Goal: Task Accomplishment & Management: Use online tool/utility

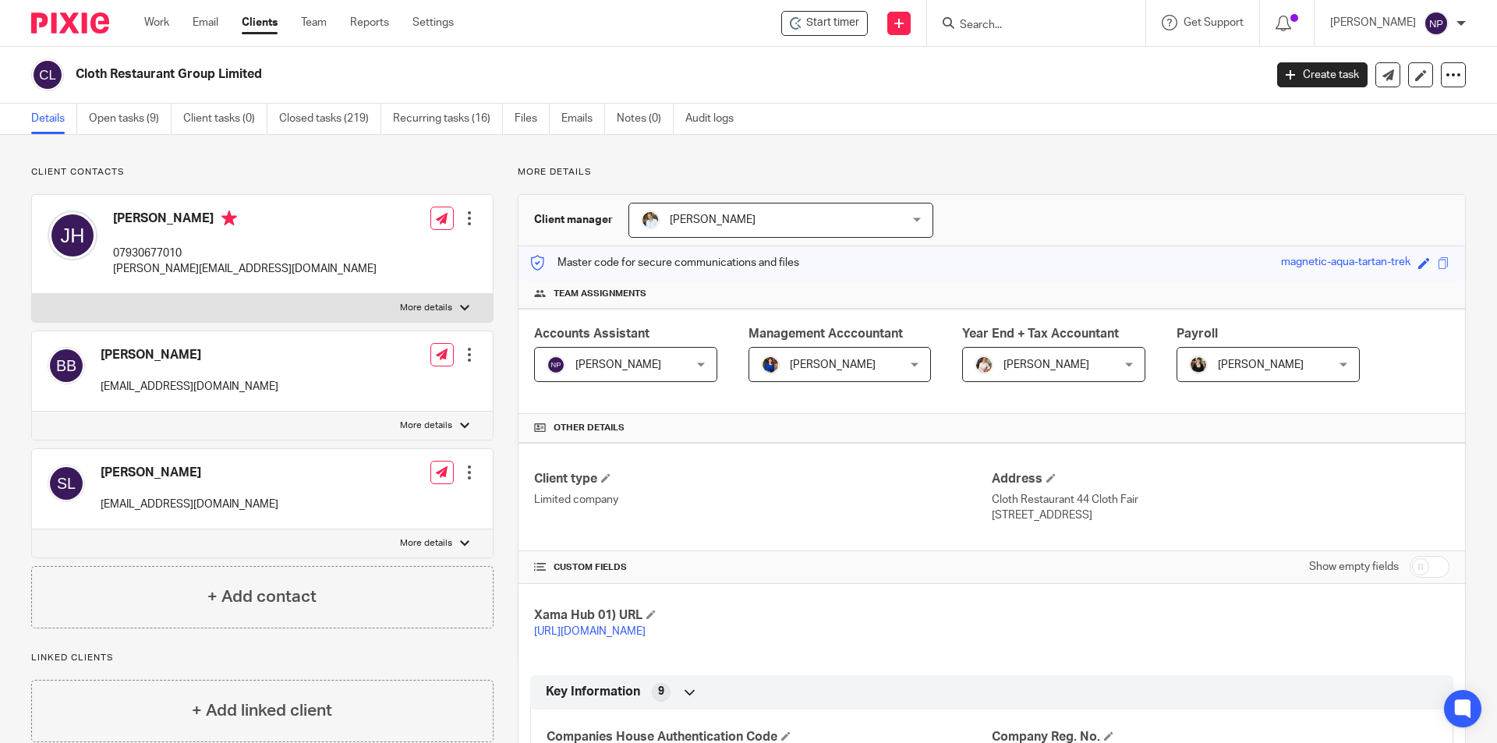
scroll to position [1372, 0]
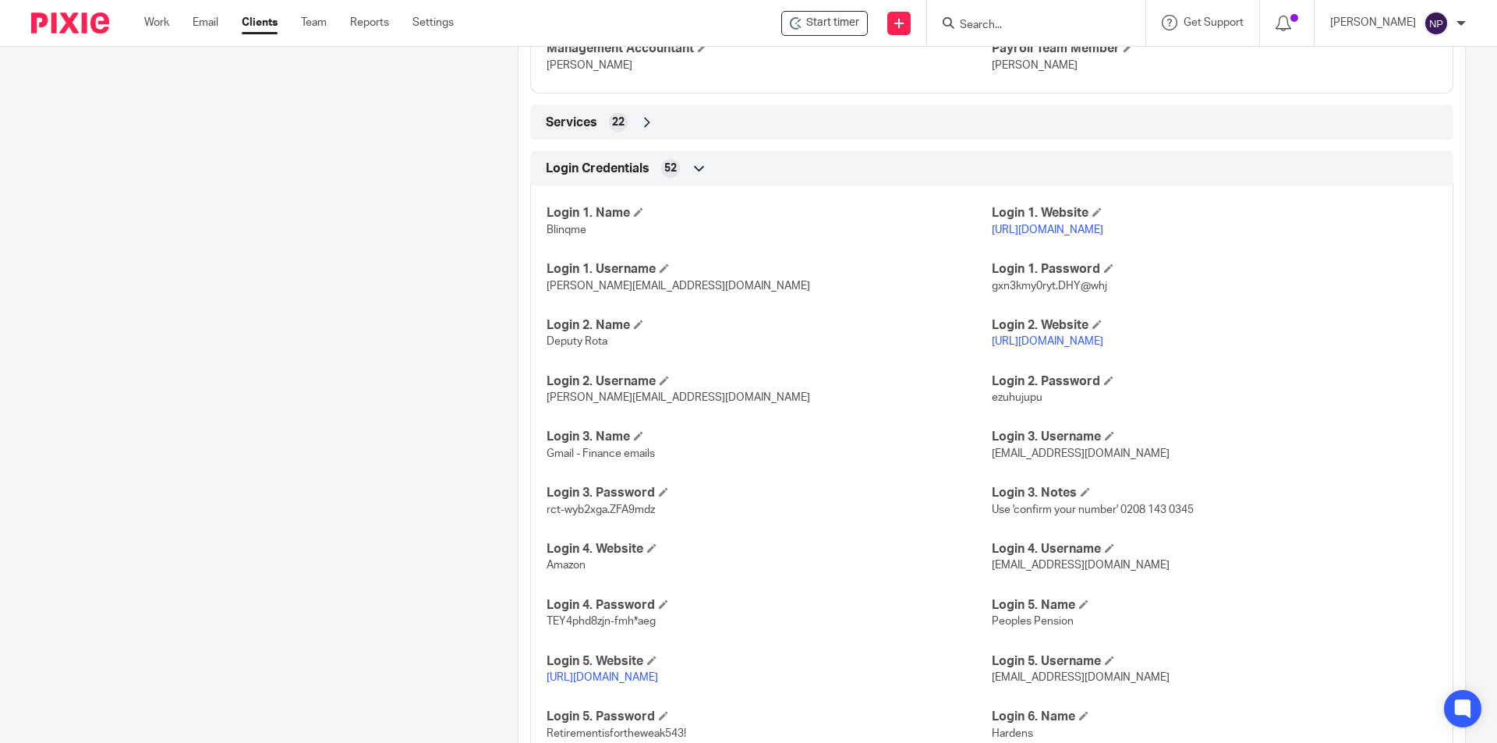
click at [1007, 21] on input "Search" at bounding box center [1028, 26] width 140 height 14
type input "eth"
click at [1016, 59] on link at bounding box center [1094, 67] width 278 height 36
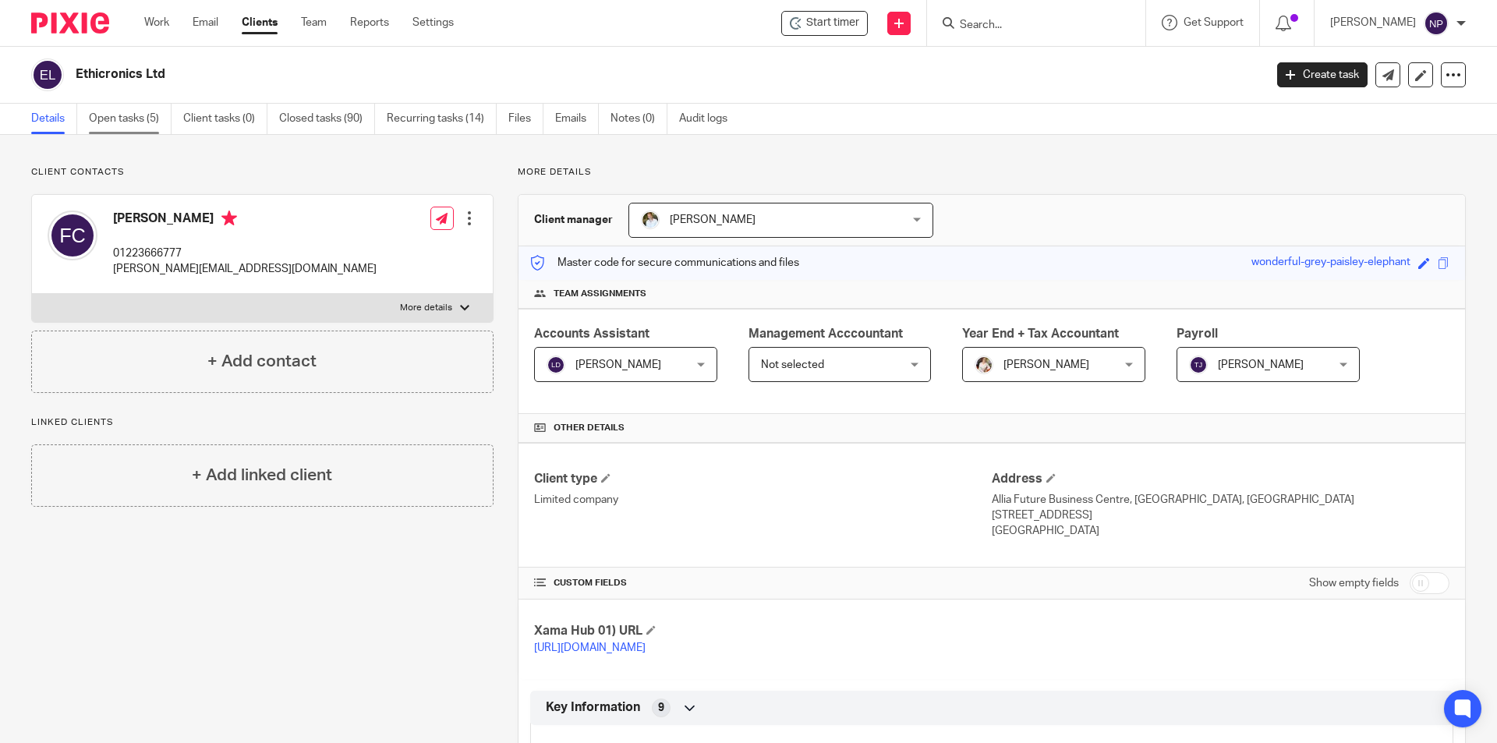
click at [133, 116] on link "Open tasks (5)" at bounding box center [130, 119] width 83 height 30
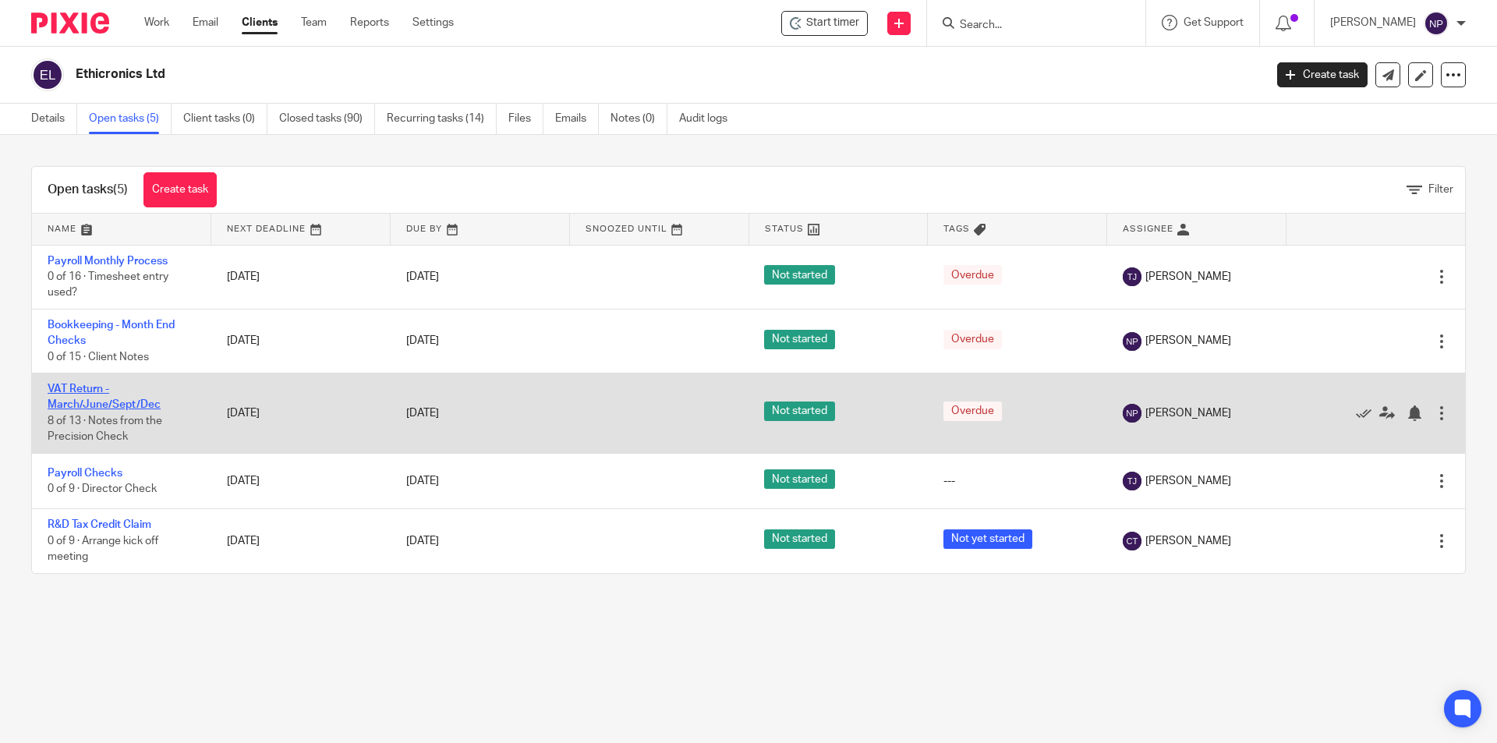
click at [101, 405] on link "VAT Return - March/June/Sept/Dec" at bounding box center [104, 397] width 113 height 27
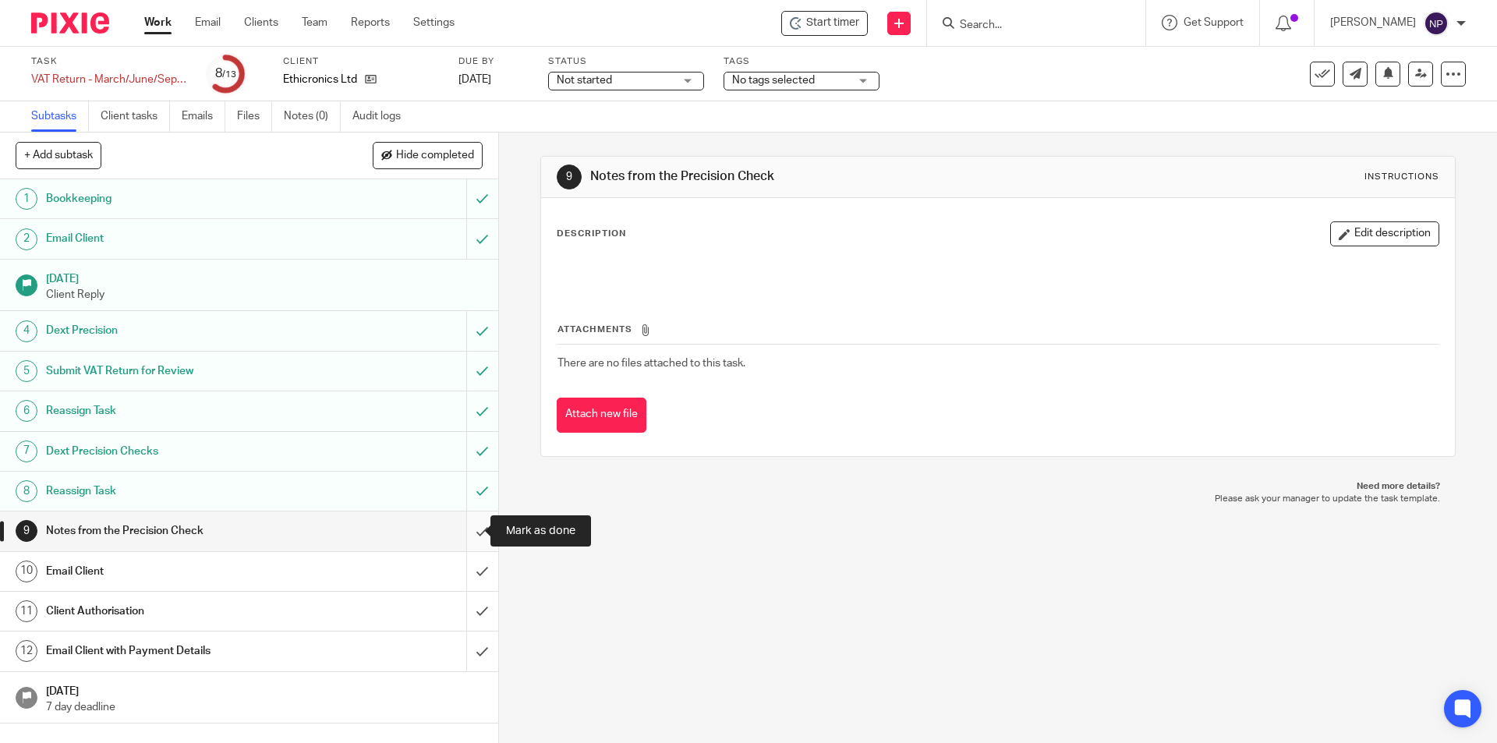
click at [472, 529] on input "submit" at bounding box center [249, 530] width 498 height 39
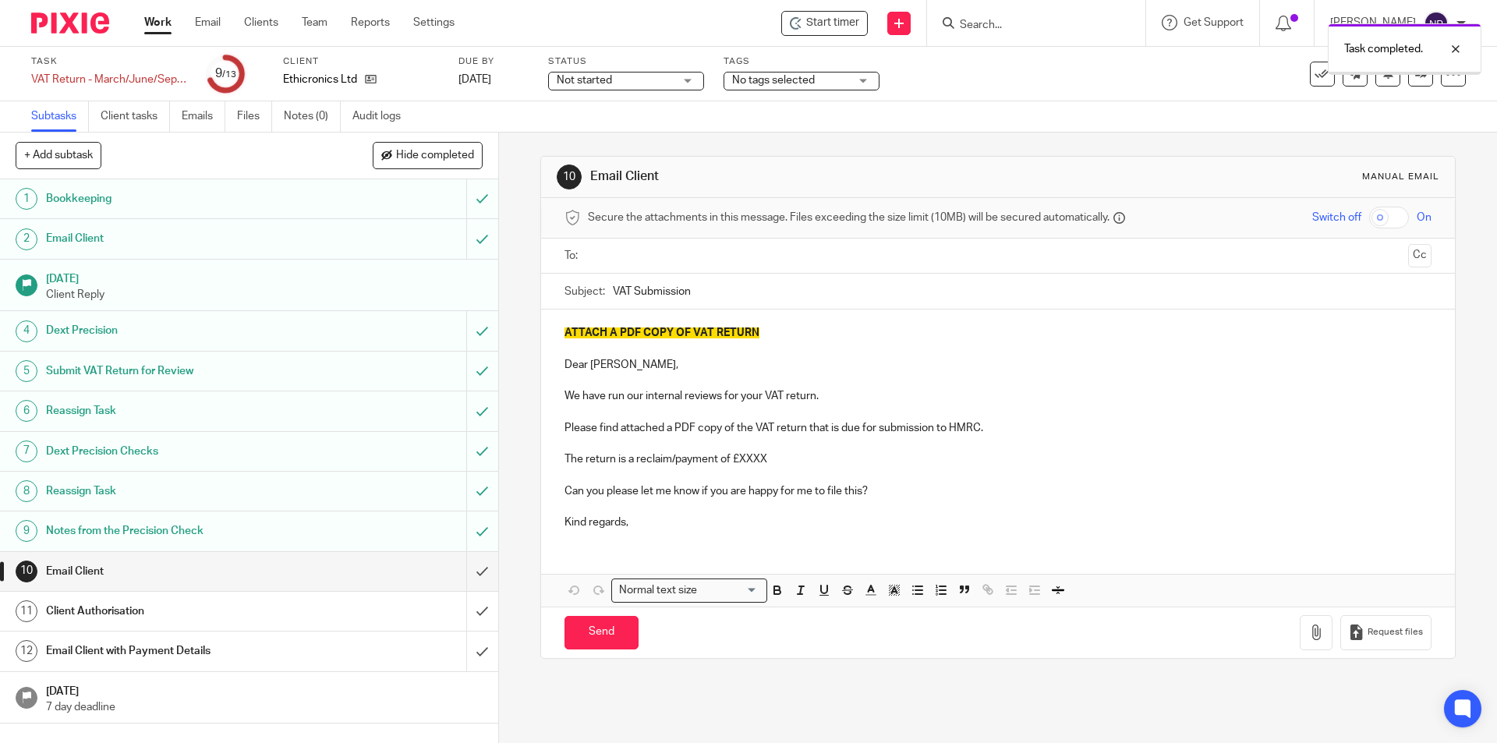
click at [755, 256] on input "text" at bounding box center [997, 256] width 808 height 18
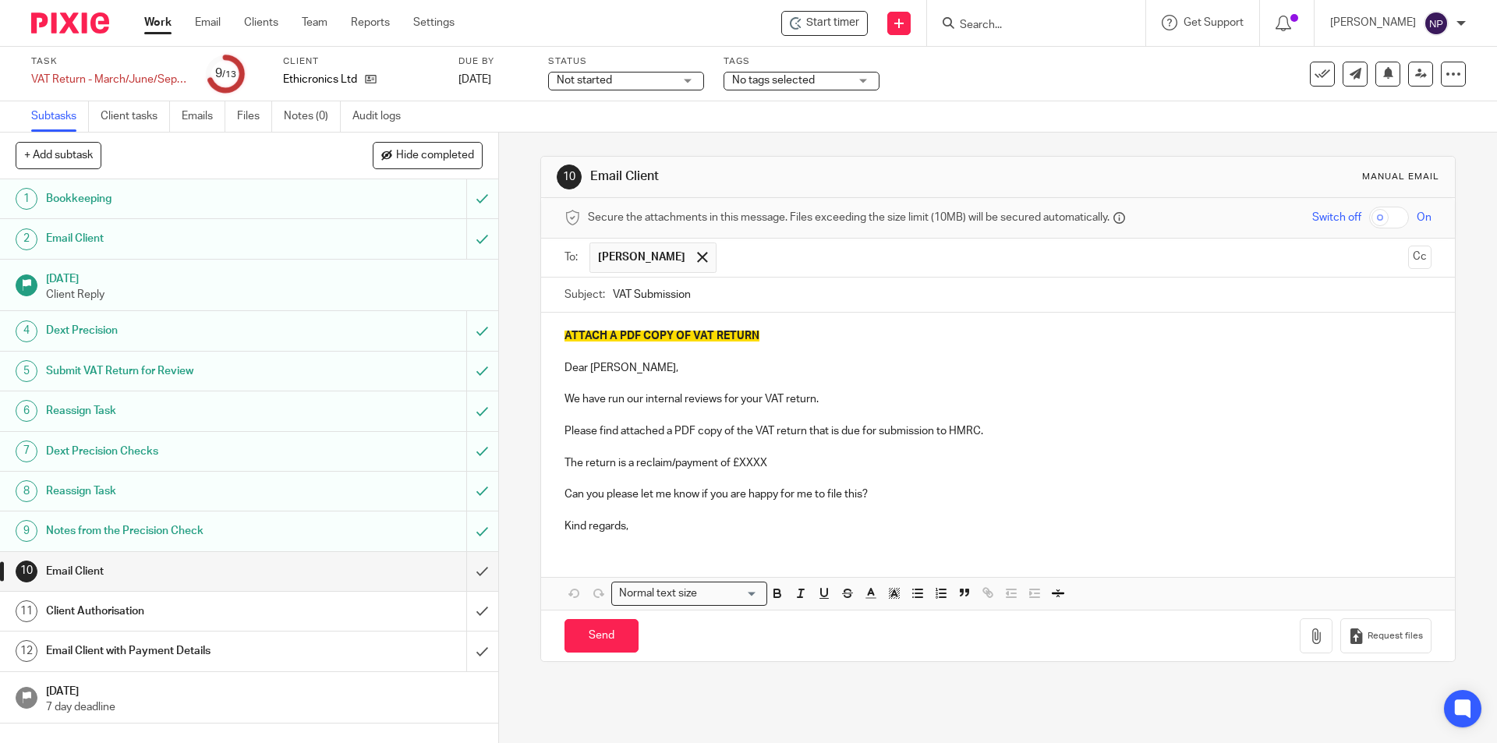
click at [798, 264] on input "text" at bounding box center [1062, 257] width 677 height 30
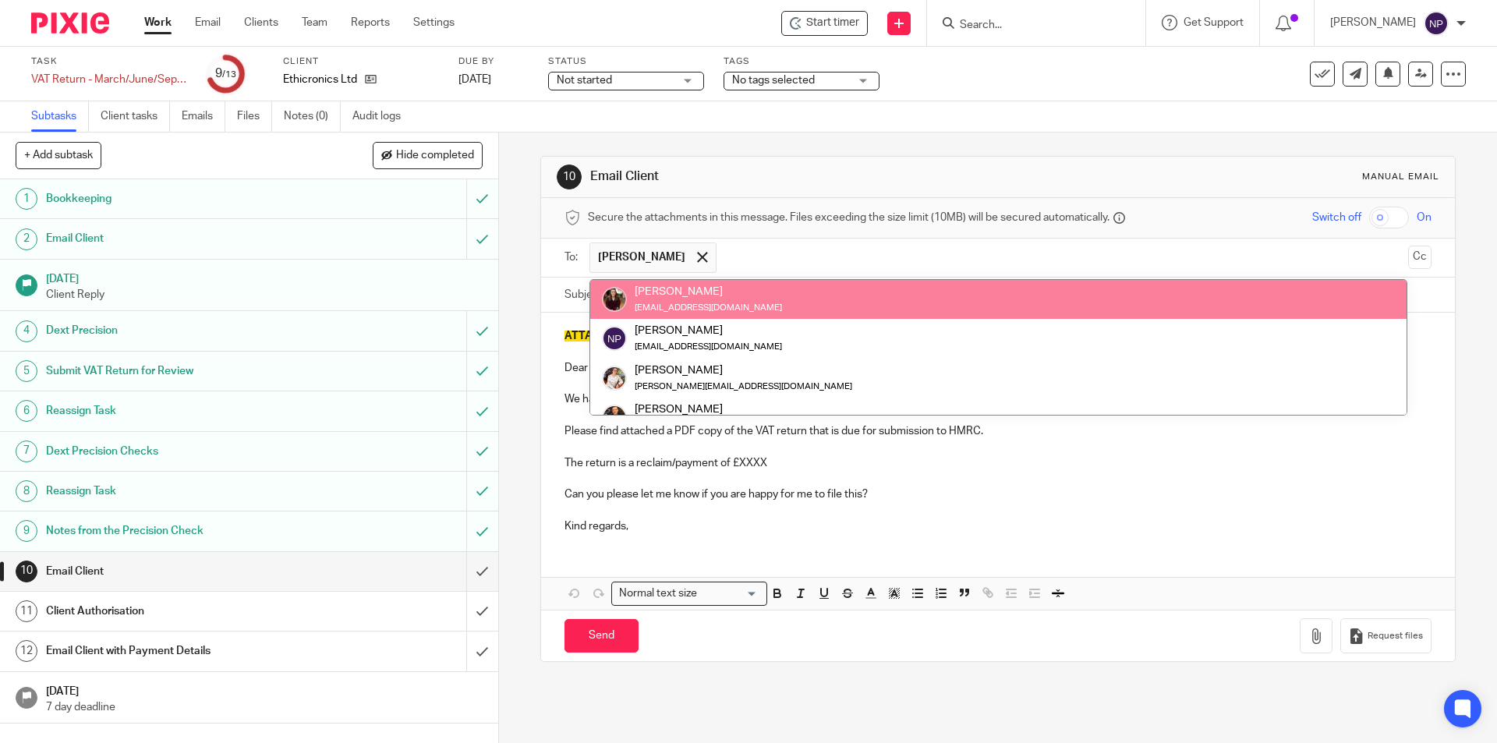
paste input "ben.b.amex@dext.cc"
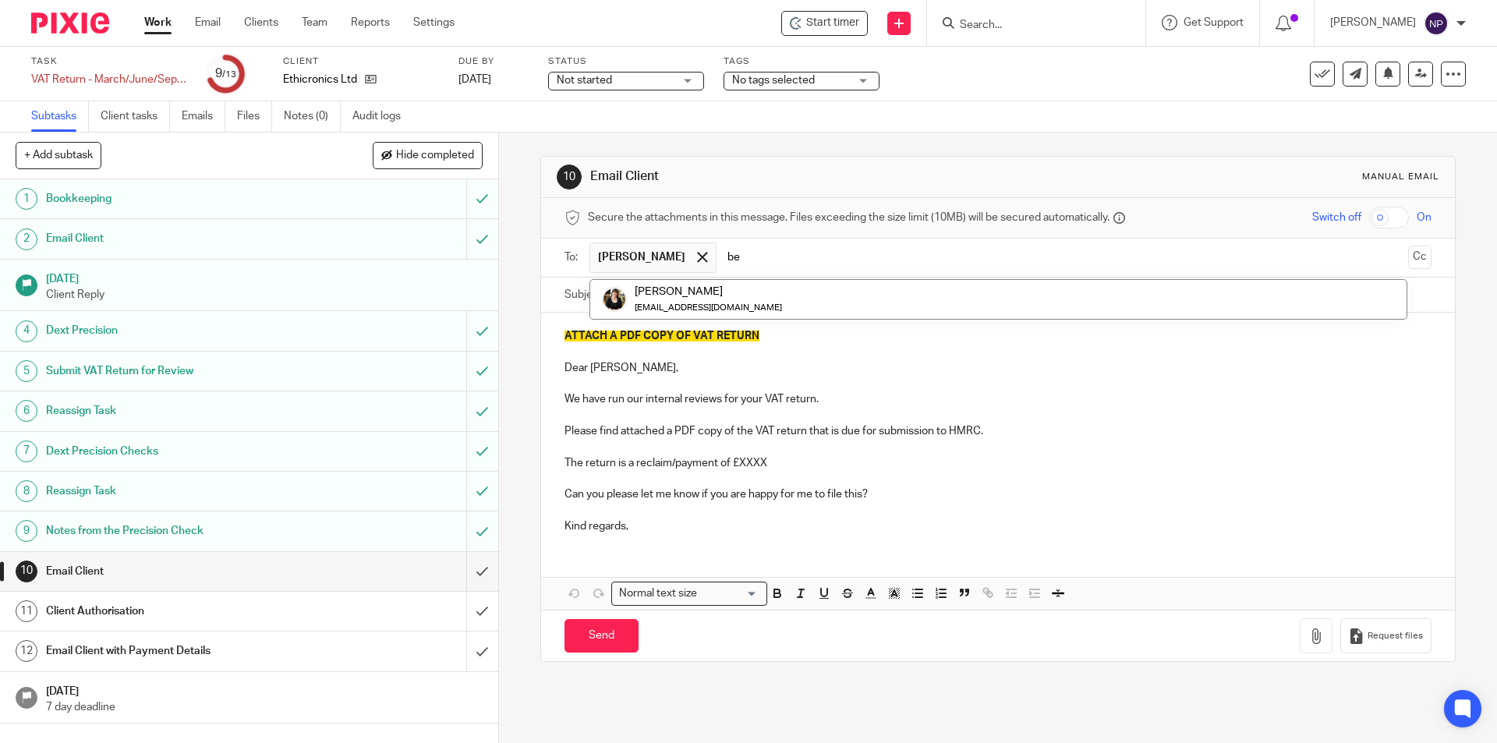
type input "b"
click at [729, 257] on input "text" at bounding box center [1062, 257] width 677 height 30
paste input "sallie@ethicronics.com"
type input "sallie@ethicronics.com"
click at [787, 358] on p at bounding box center [997, 353] width 866 height 16
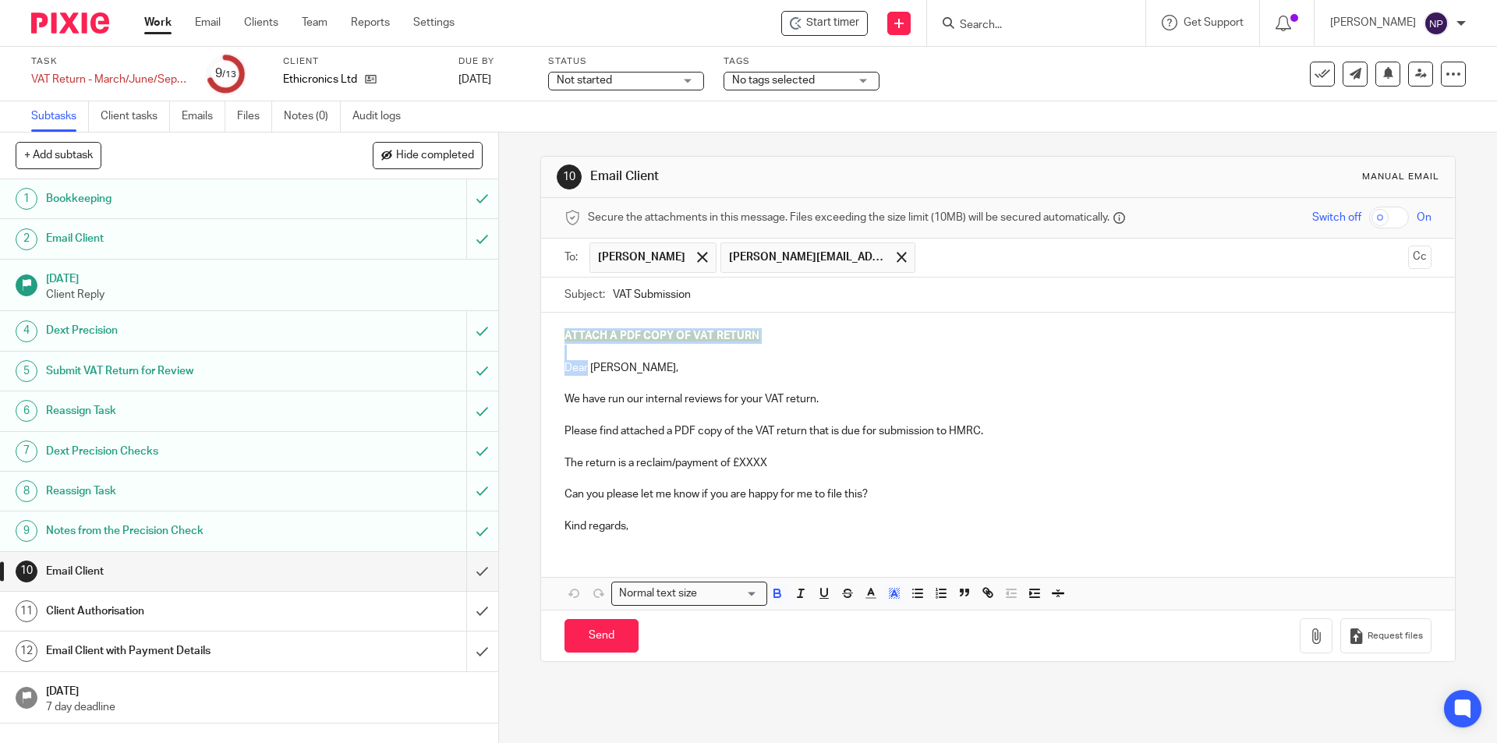
drag, startPoint x: 585, startPoint y: 371, endPoint x: 554, endPoint y: 327, distance: 54.3
click at [554, 327] on div "ATTACH A PDF COPY OF VAT RETURN Dear Franck, We have run our internal reviews f…" at bounding box center [997, 429] width 913 height 232
drag, startPoint x: 630, startPoint y: 373, endPoint x: 528, endPoint y: 335, distance: 108.8
click at [528, 335] on div "10 Email Client Manual email Secure the attachments in this message. Files exce…" at bounding box center [998, 438] width 998 height 610
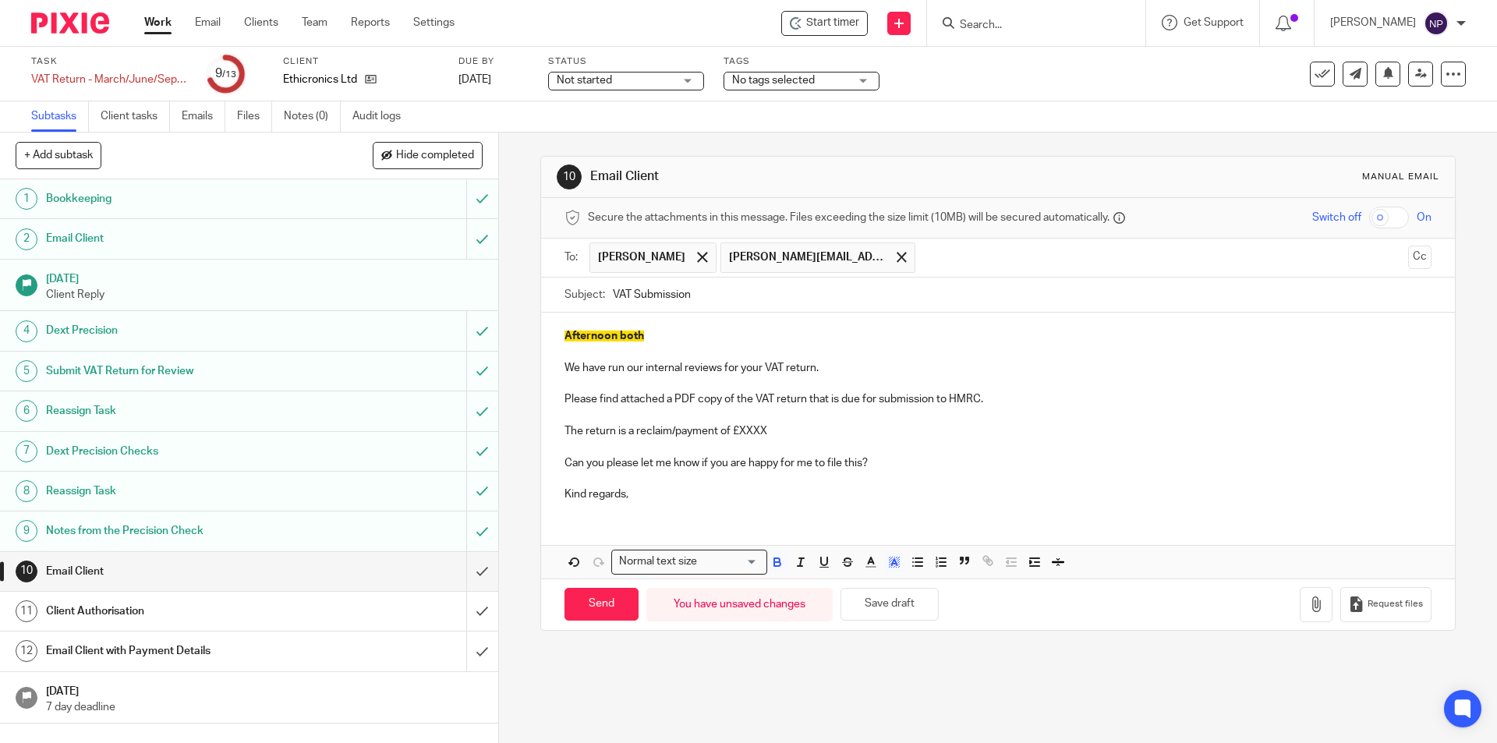
click at [631, 336] on span "Afternoon both" at bounding box center [604, 336] width 80 height 11
click at [770, 559] on icon "button" at bounding box center [777, 562] width 14 height 14
click at [892, 559] on polygon "button" at bounding box center [892, 559] width 1 height 1
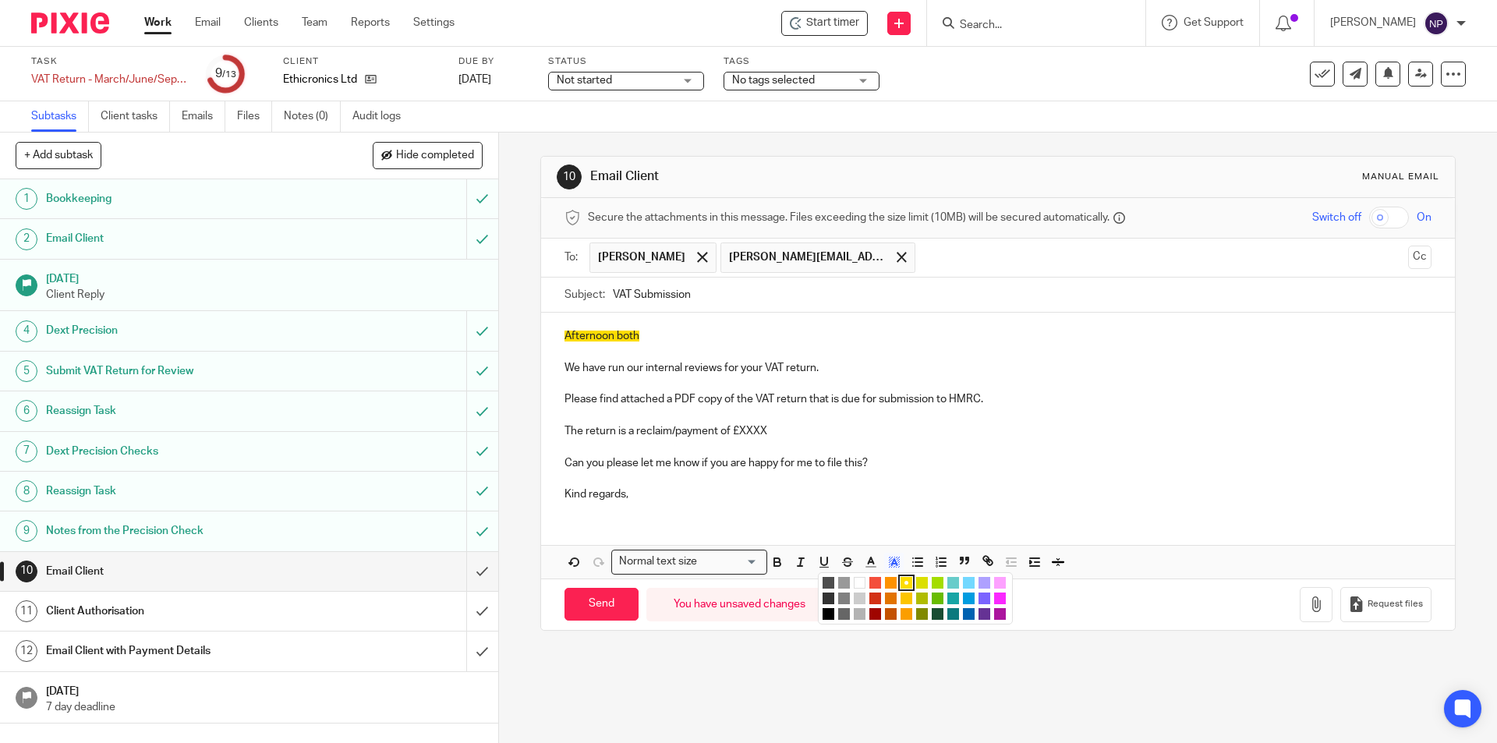
click at [854, 579] on li "color:#FFFFFF" at bounding box center [860, 583] width 12 height 12
click at [714, 432] on p "The return is a reclaim/payment of £XXXX" at bounding box center [997, 431] width 866 height 16
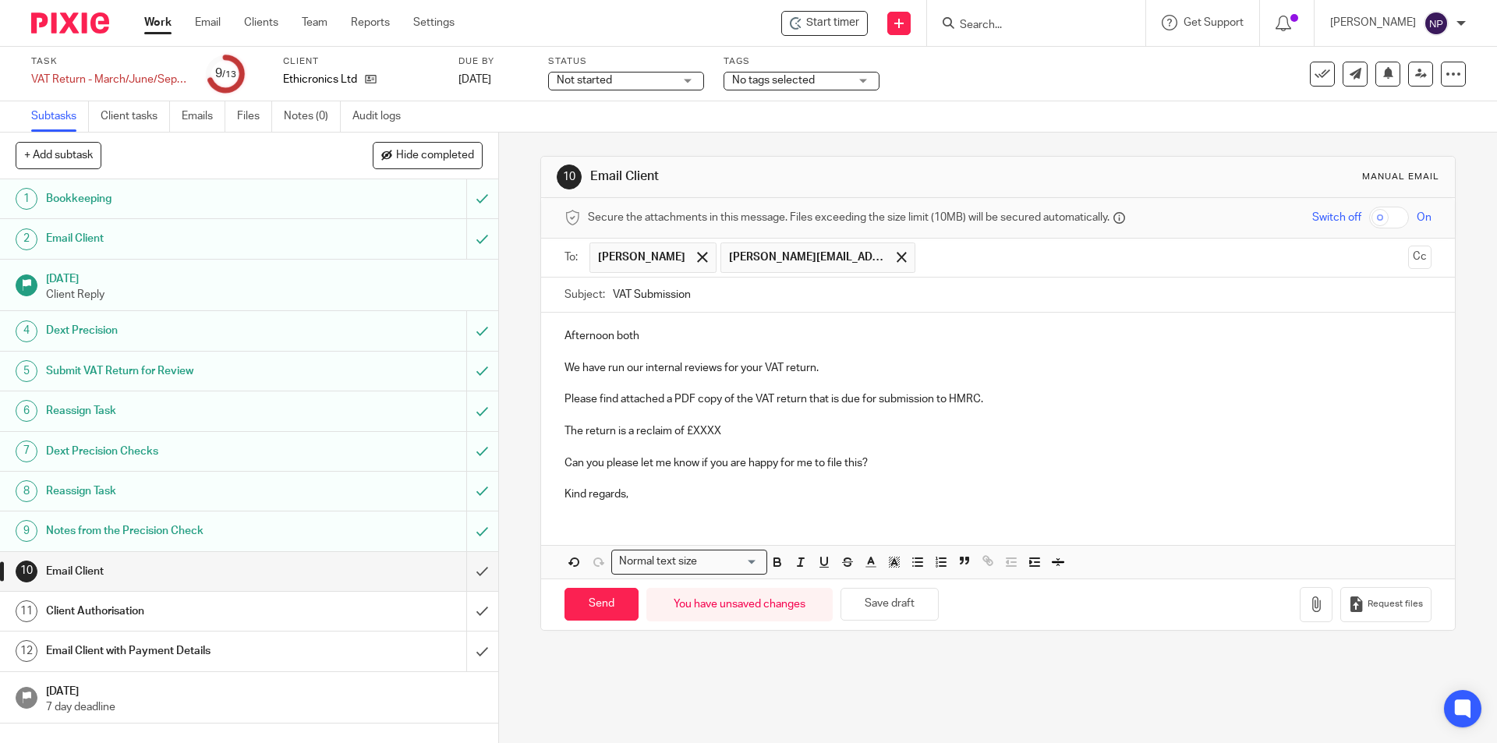
click at [646, 429] on p "The return is a reclaim of £XXXX" at bounding box center [997, 431] width 866 height 16
click at [774, 562] on icon "button" at bounding box center [777, 564] width 6 height 4
click at [727, 432] on p "The return is a reclaim of £XXXX" at bounding box center [997, 431] width 866 height 16
drag, startPoint x: 636, startPoint y: 494, endPoint x: 510, endPoint y: 499, distance: 126.4
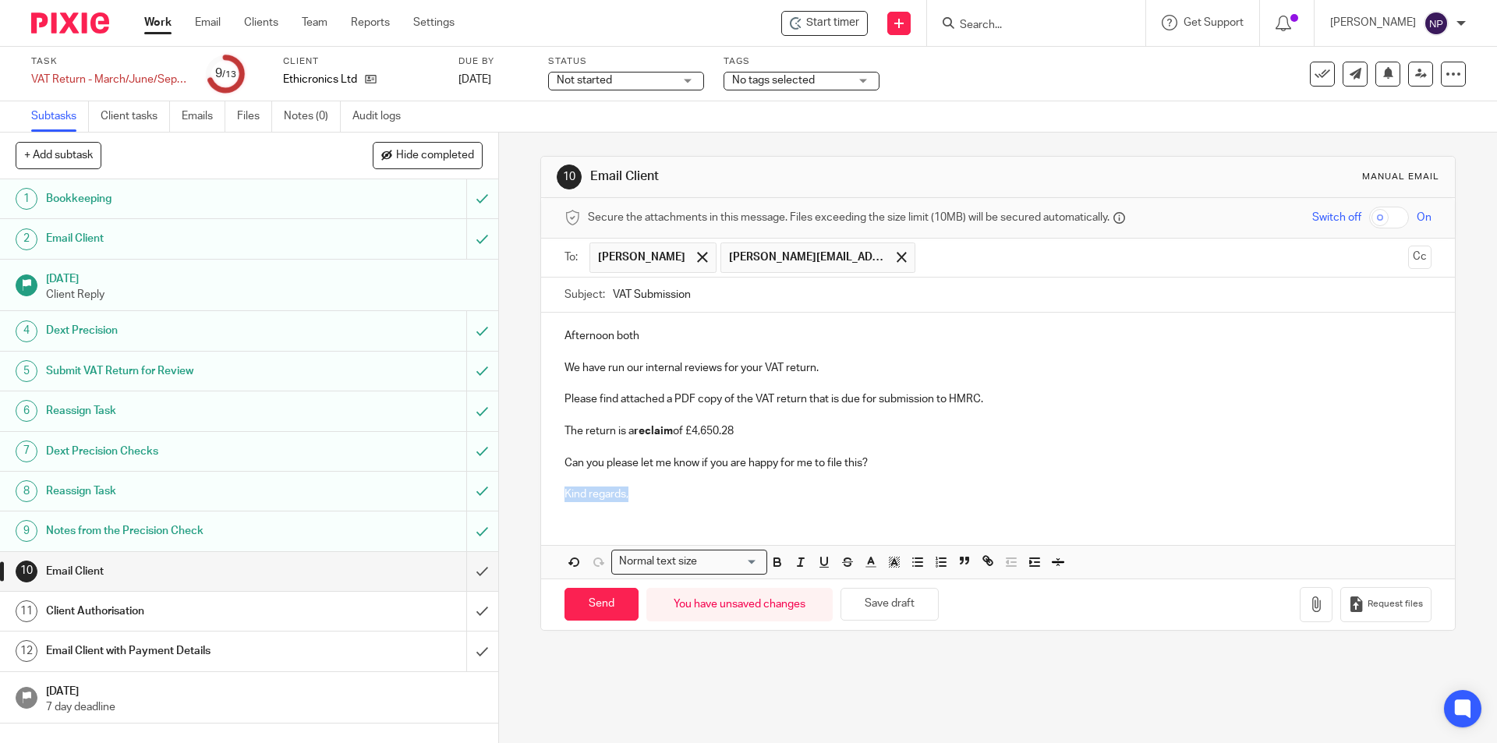
click at [511, 498] on div "10 Email Client Manual email Secure the attachments in this message. Files exce…" at bounding box center [998, 438] width 998 height 610
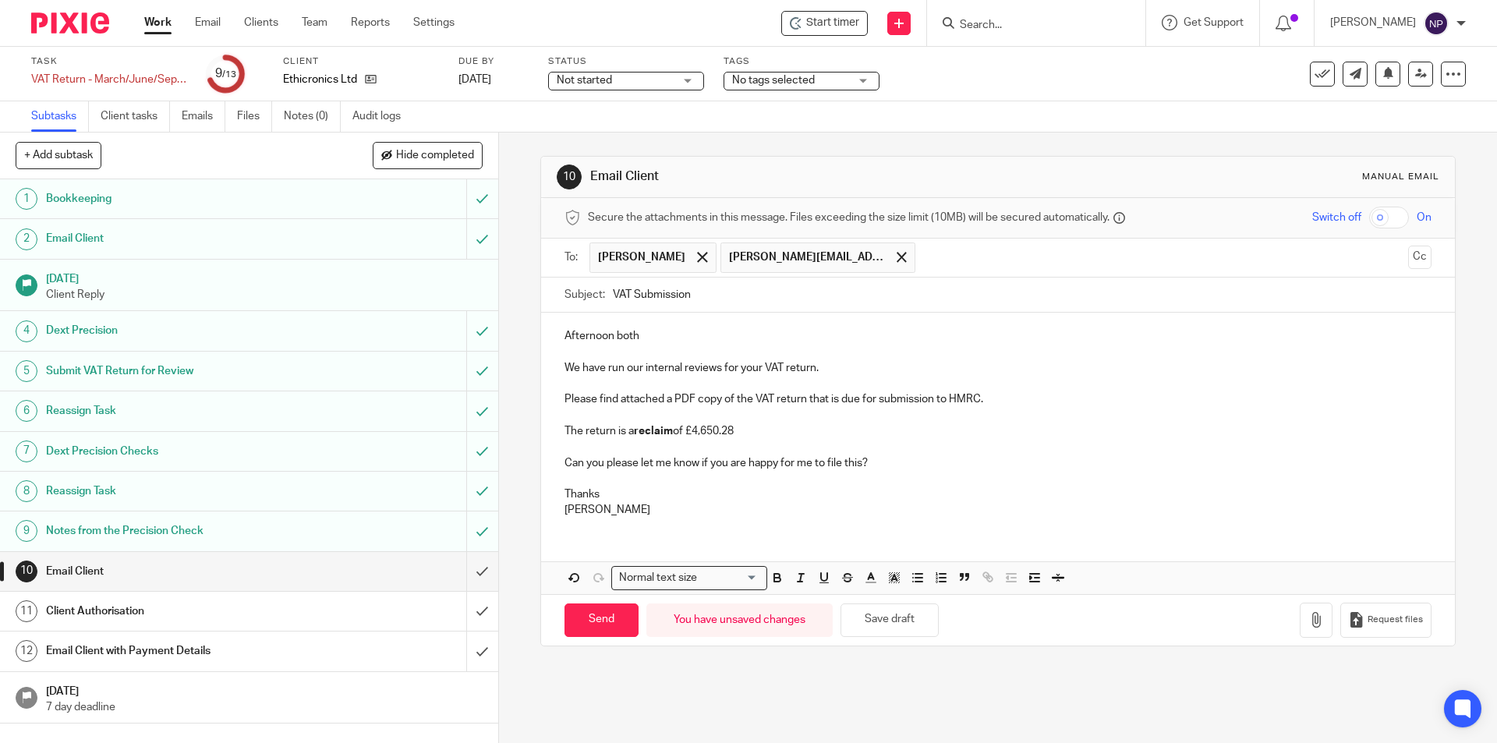
click at [1024, 409] on p at bounding box center [997, 416] width 866 height 16
click at [1023, 401] on p "Please find attached a PDF copy of the VAT return that is due for submission to…" at bounding box center [997, 399] width 866 height 16
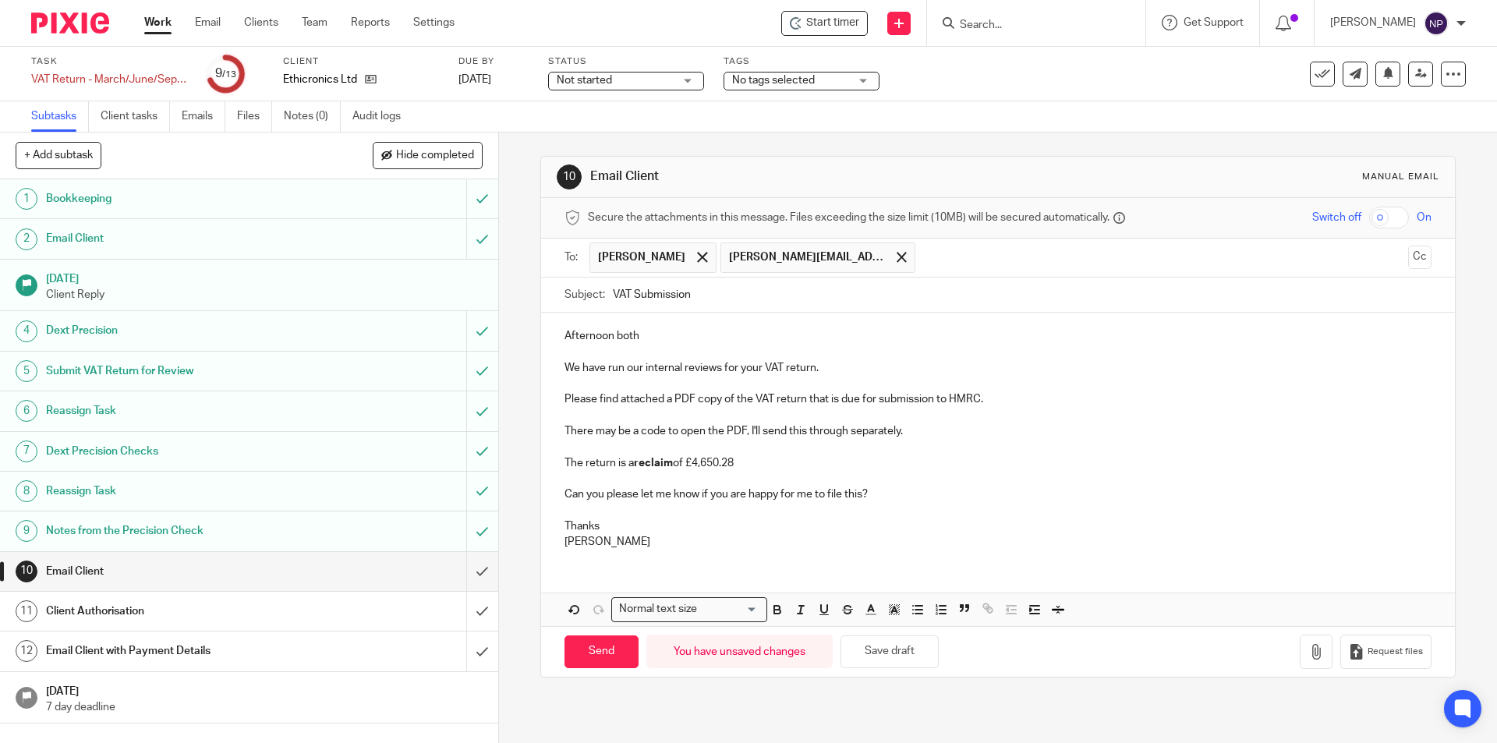
click at [1052, 477] on p at bounding box center [997, 479] width 866 height 16
click at [1308, 652] on icon "button" at bounding box center [1316, 652] width 16 height 16
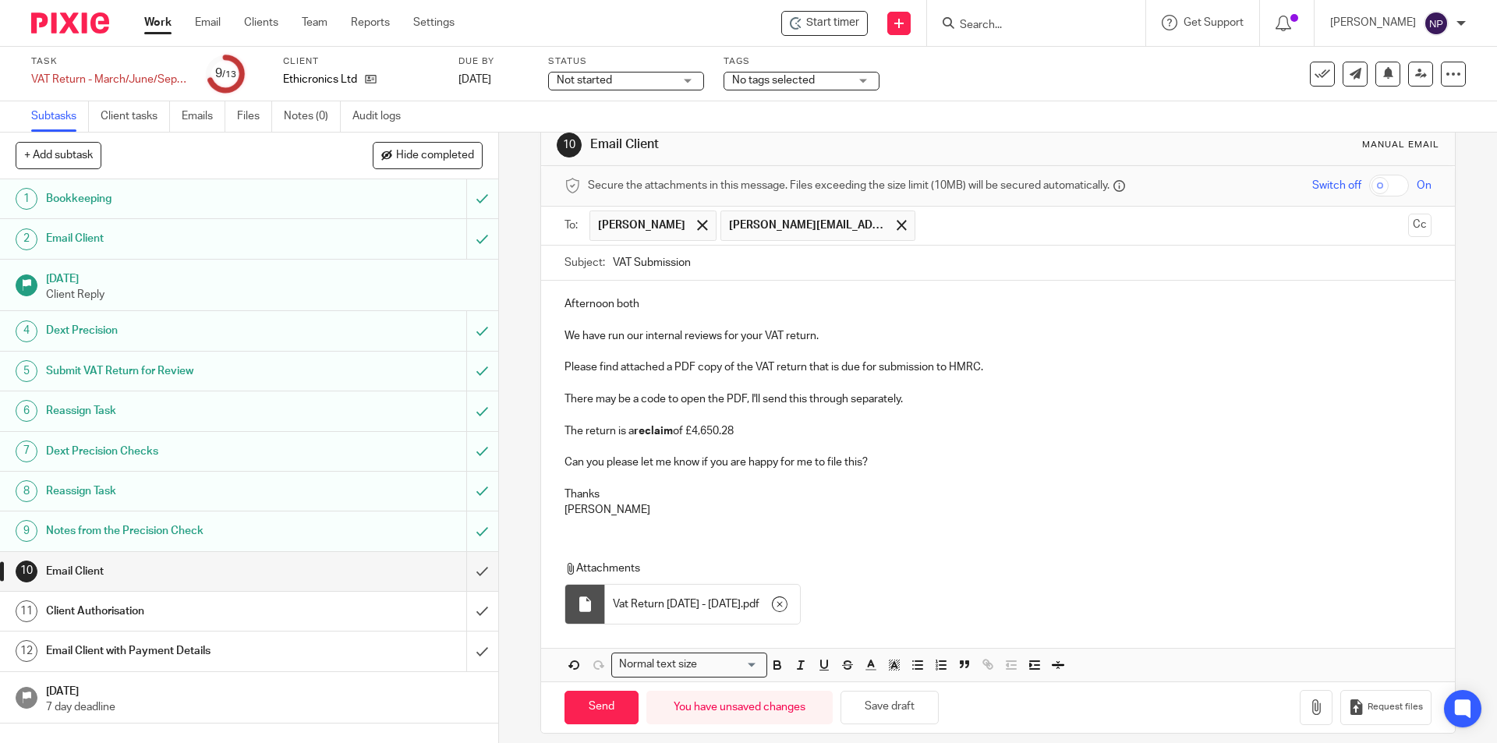
scroll to position [46, 0]
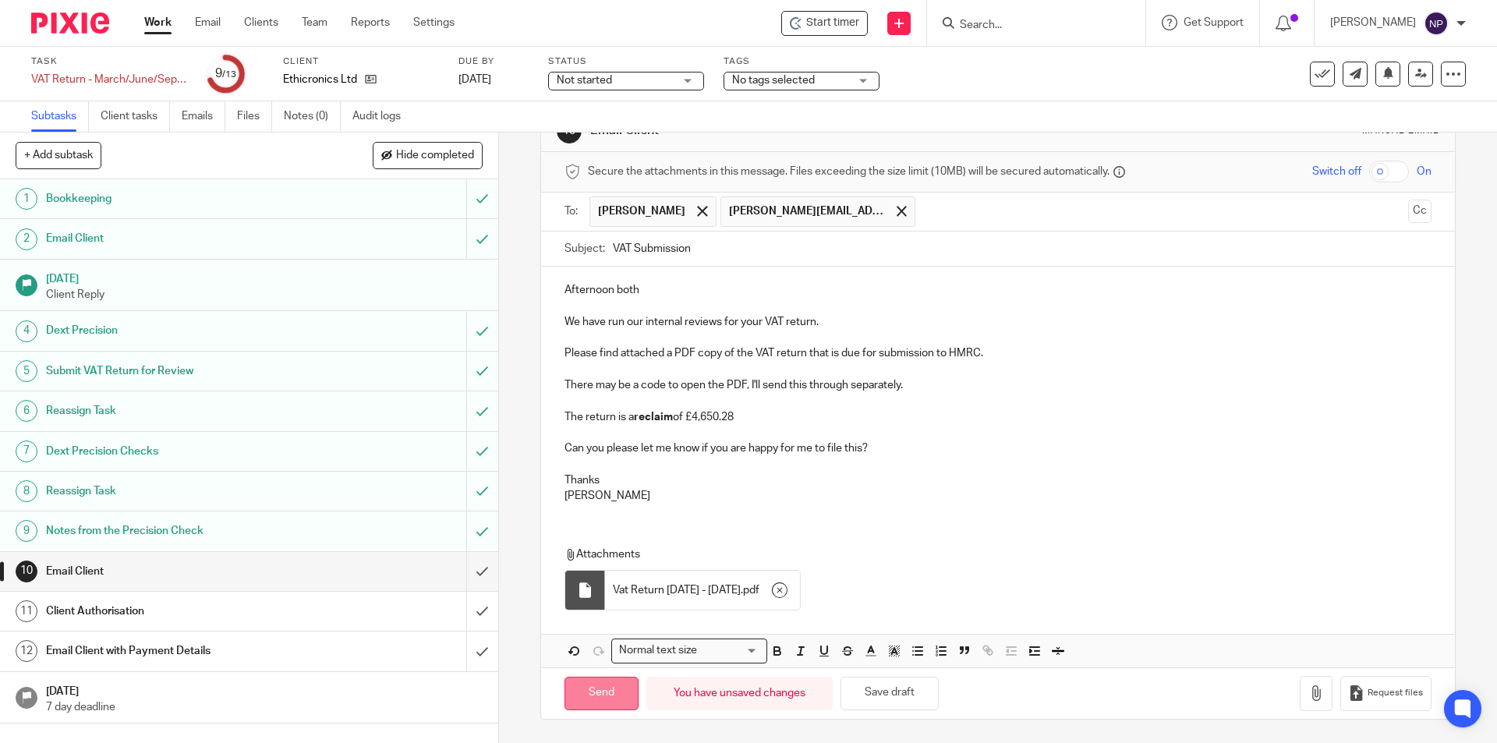
click at [610, 690] on input "Send" at bounding box center [601, 694] width 74 height 34
type input "Sent"
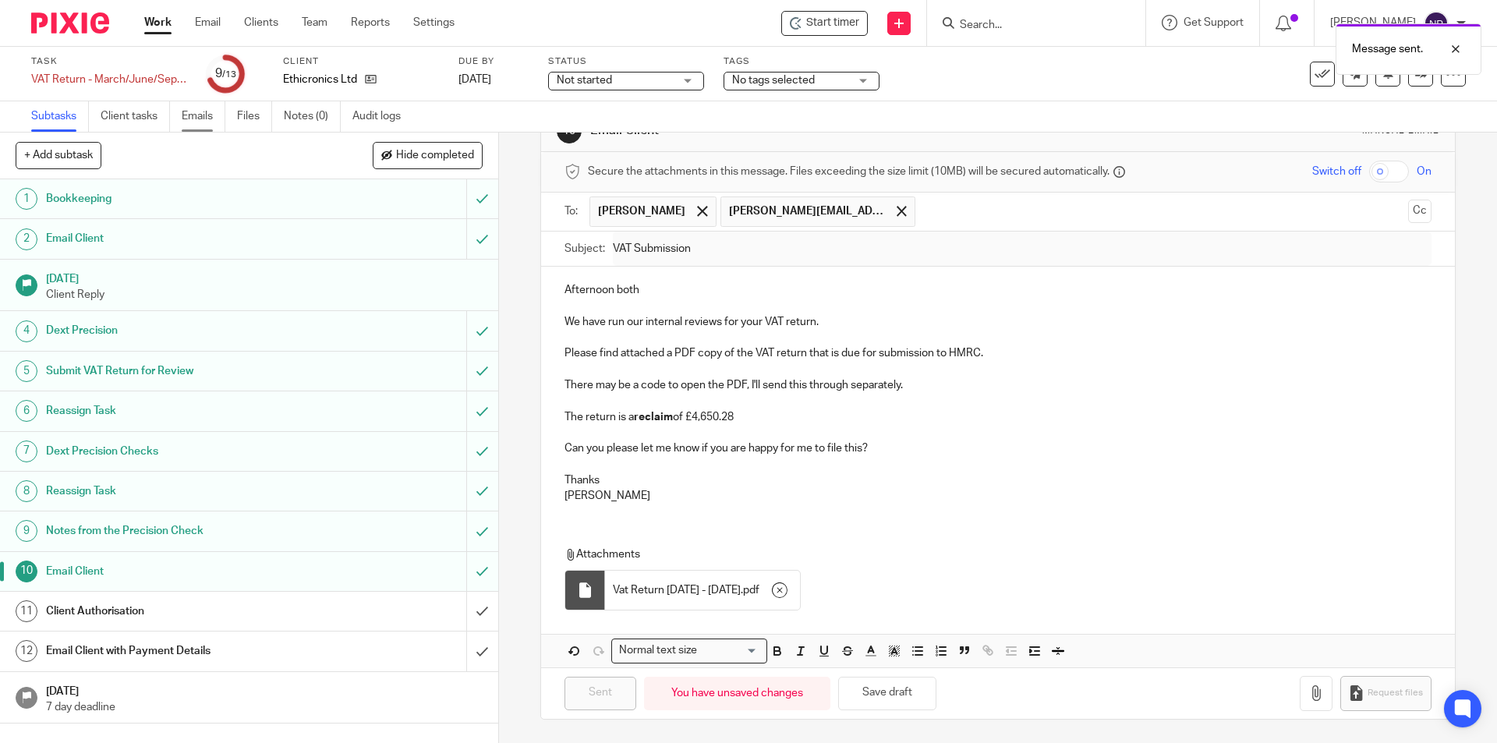
click at [205, 126] on link "Emails" at bounding box center [204, 116] width 44 height 30
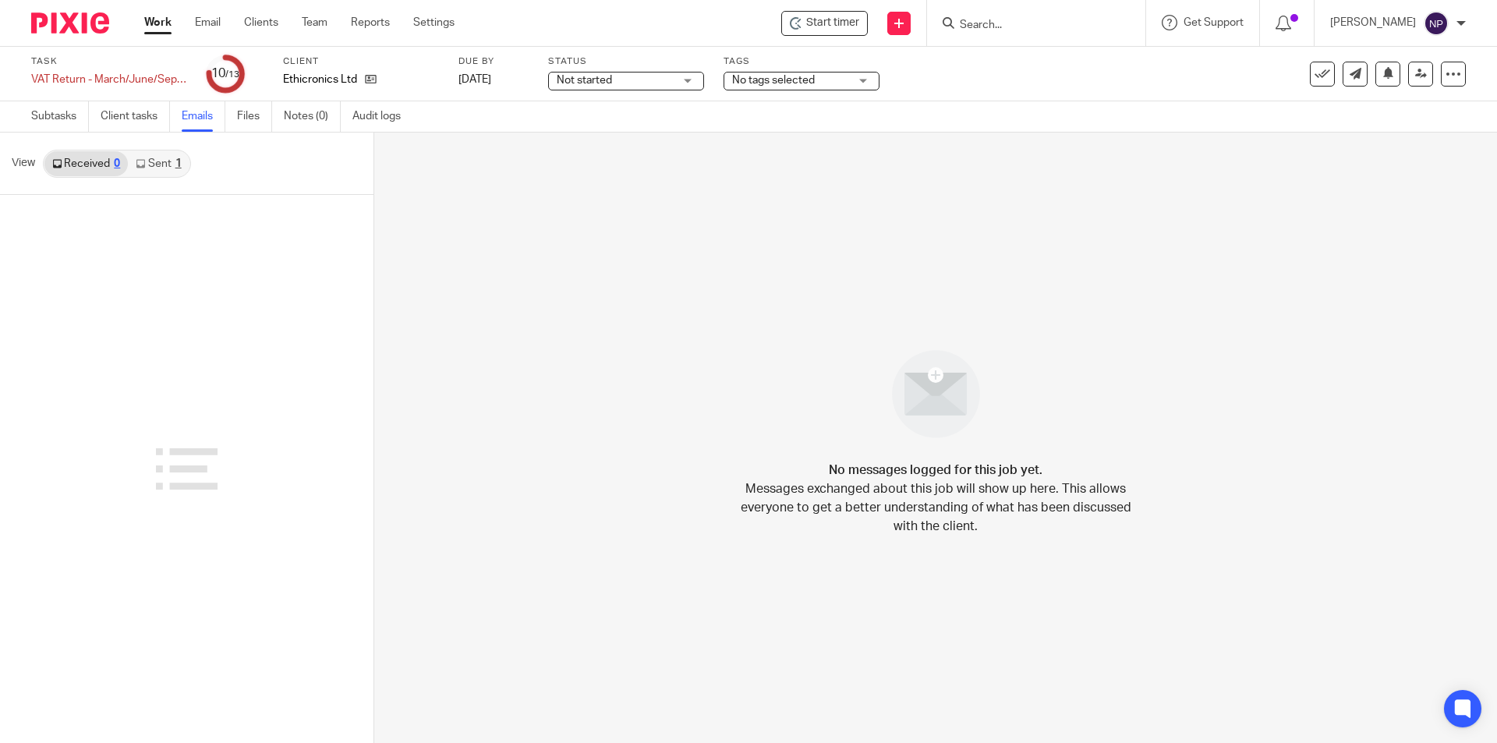
click at [167, 166] on link "Sent 1" at bounding box center [158, 163] width 61 height 25
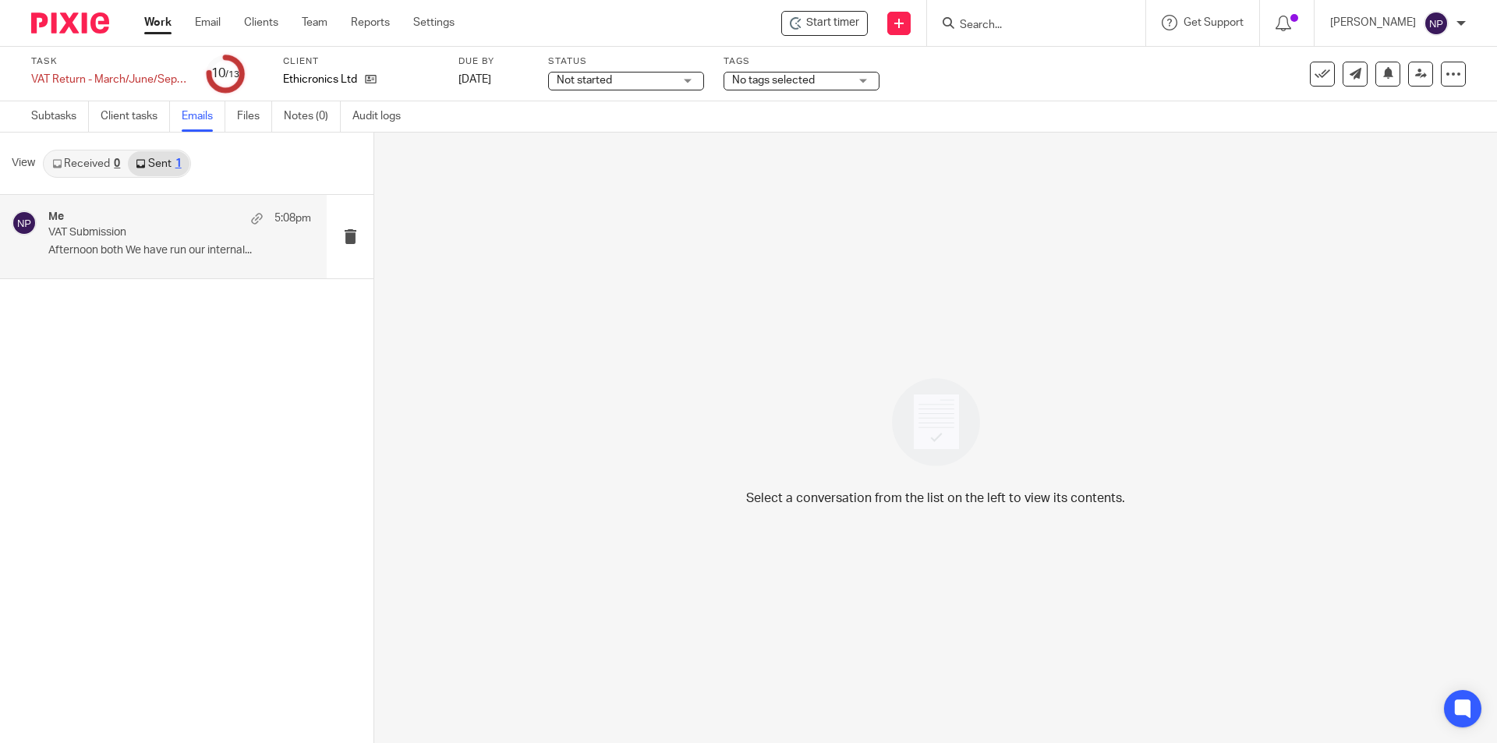
click at [186, 274] on div "Me 5:08pm VAT Submission Afternoon both We have run our internal..." at bounding box center [163, 236] width 327 height 83
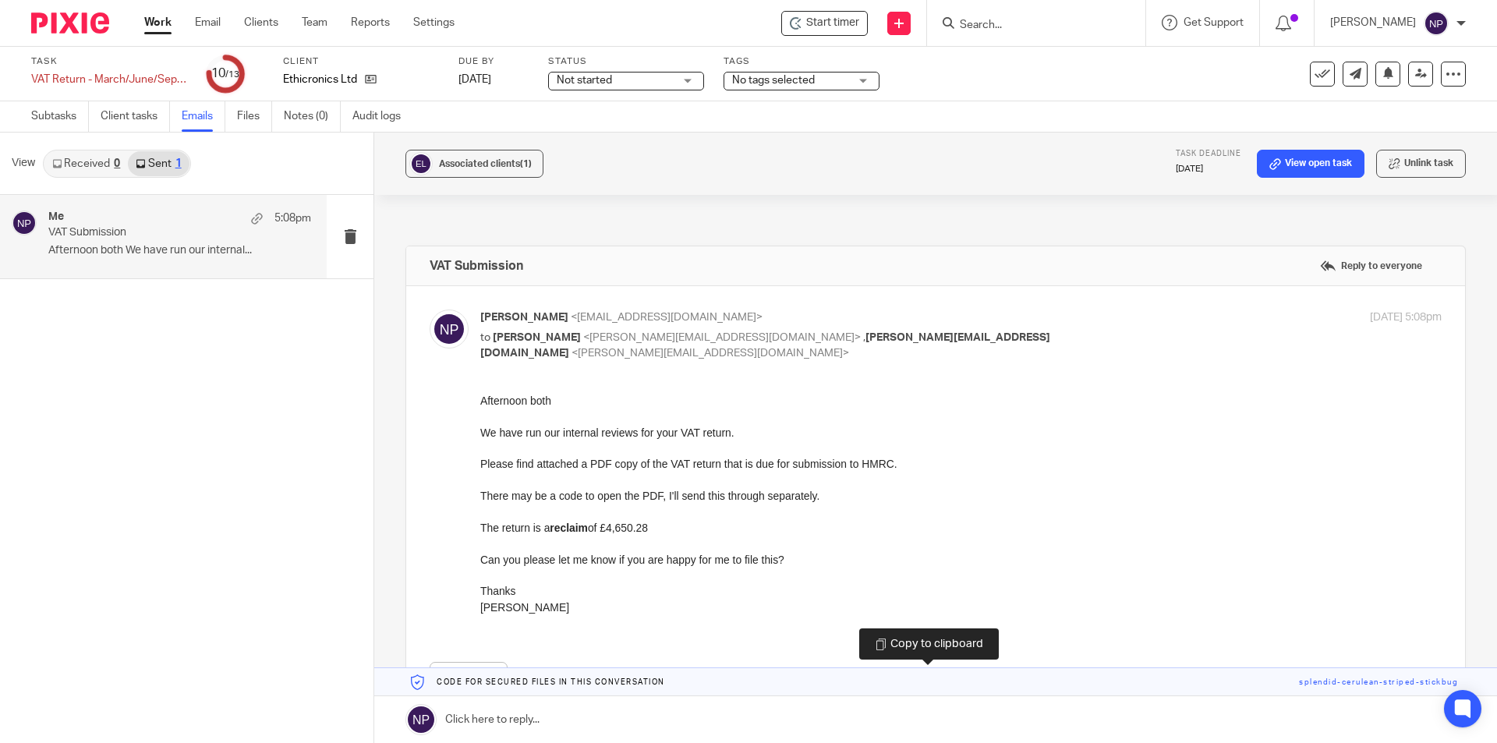
click at [1144, 677] on link at bounding box center [935, 682] width 1123 height 28
click at [1339, 72] on div "Copied." at bounding box center [1114, 45] width 733 height 59
click at [76, 122] on link "Subtasks" at bounding box center [60, 116] width 58 height 30
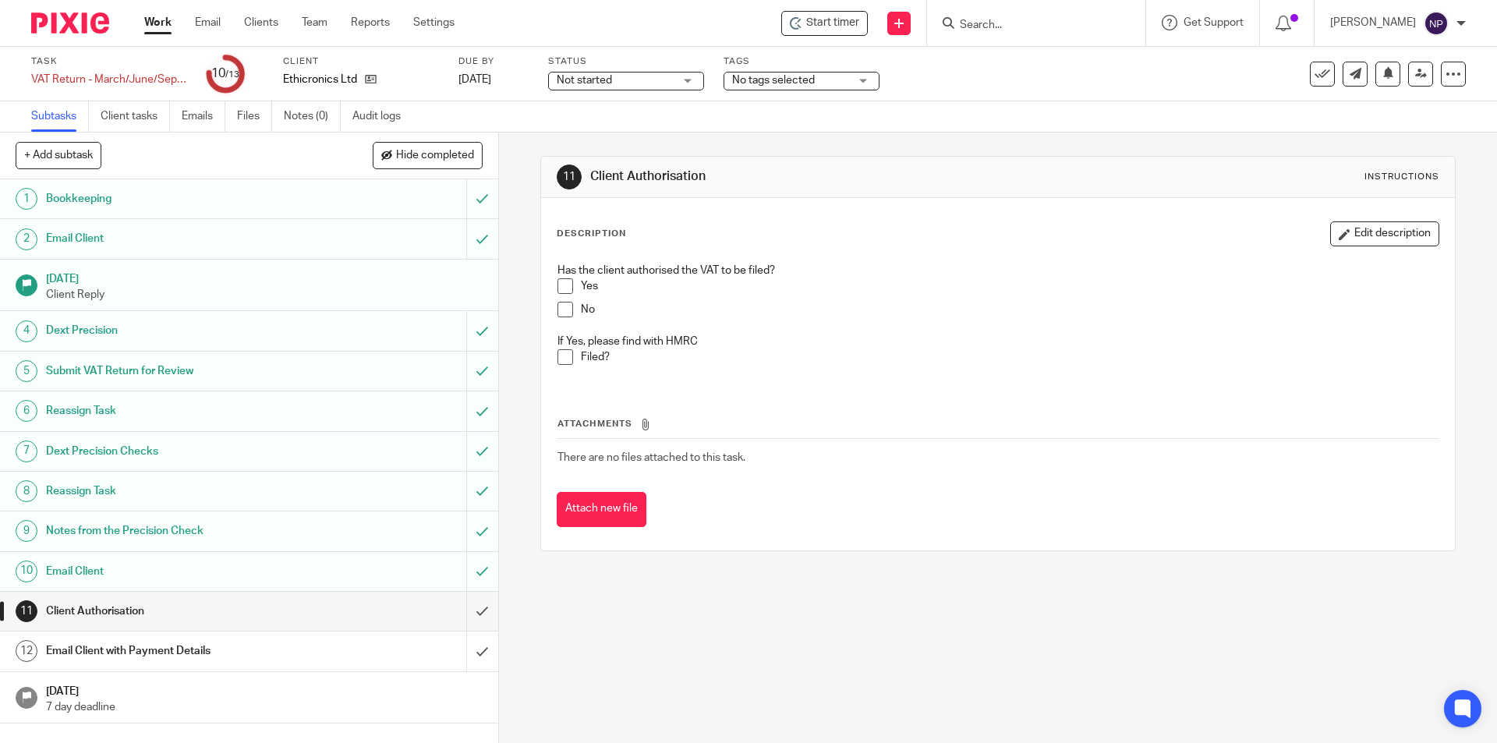
click at [687, 81] on div "Not started Not started" at bounding box center [626, 81] width 156 height 19
click at [654, 134] on li "In progress" at bounding box center [626, 138] width 154 height 32
click at [858, 80] on div "No tags selected" at bounding box center [801, 81] width 156 height 19
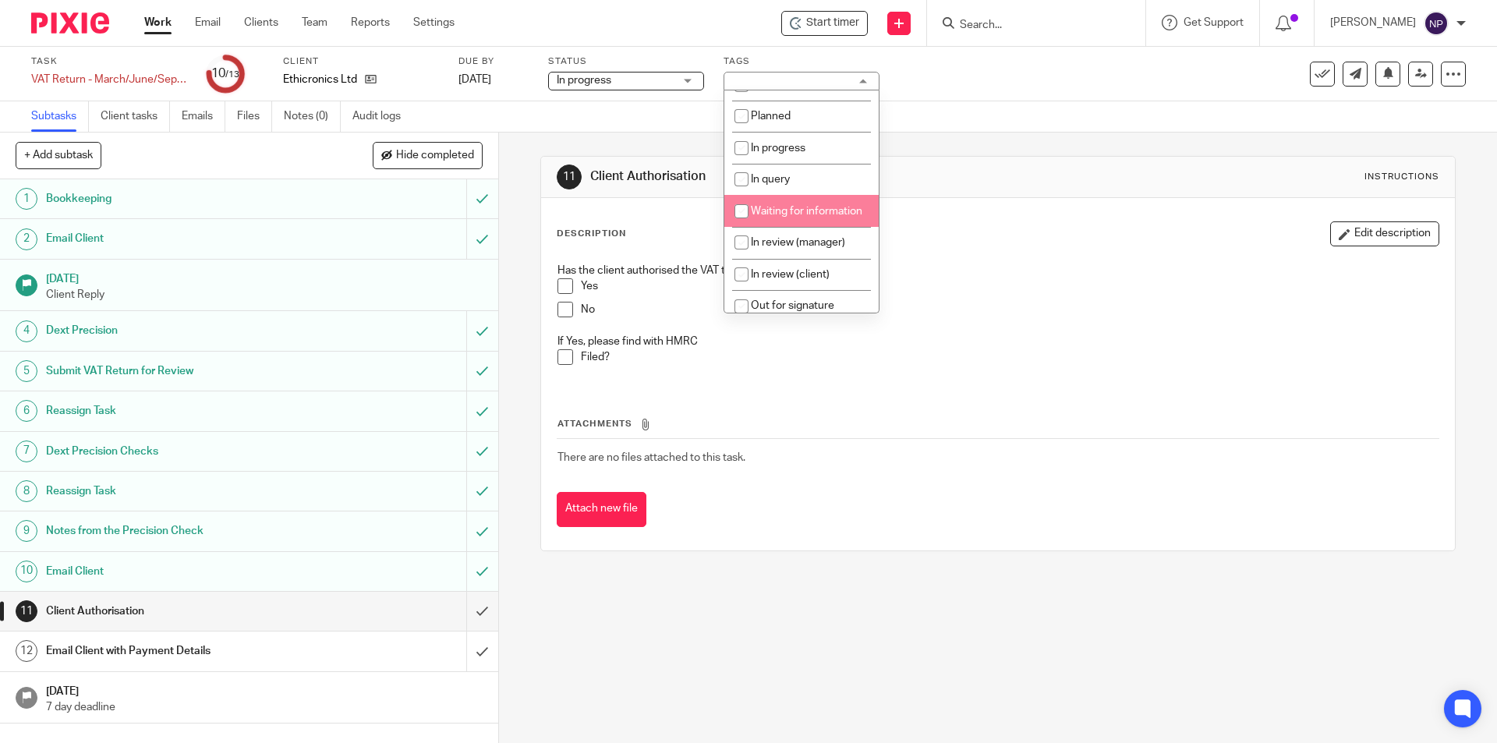
scroll to position [78, 0]
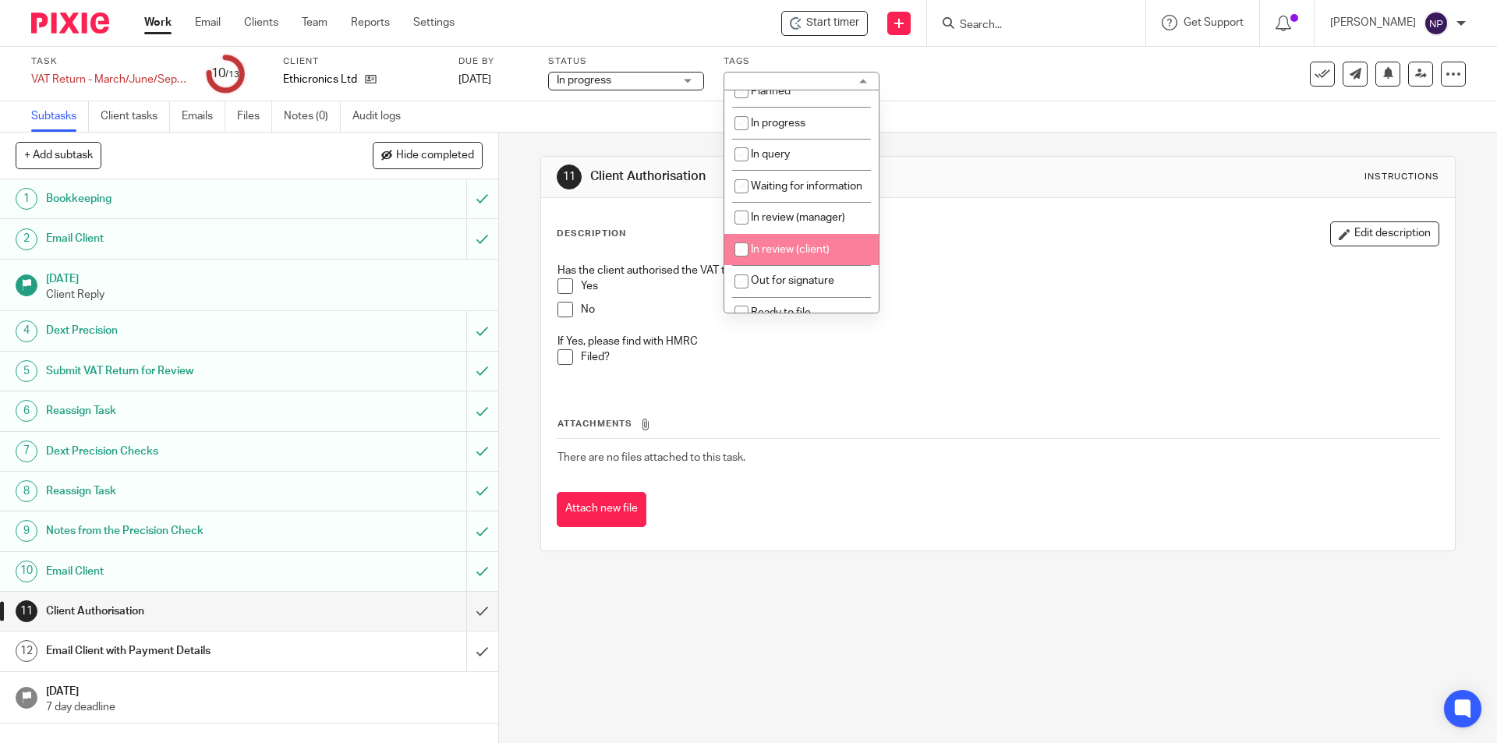
click at [807, 255] on span "In review (client)" at bounding box center [790, 249] width 79 height 11
checkbox input "true"
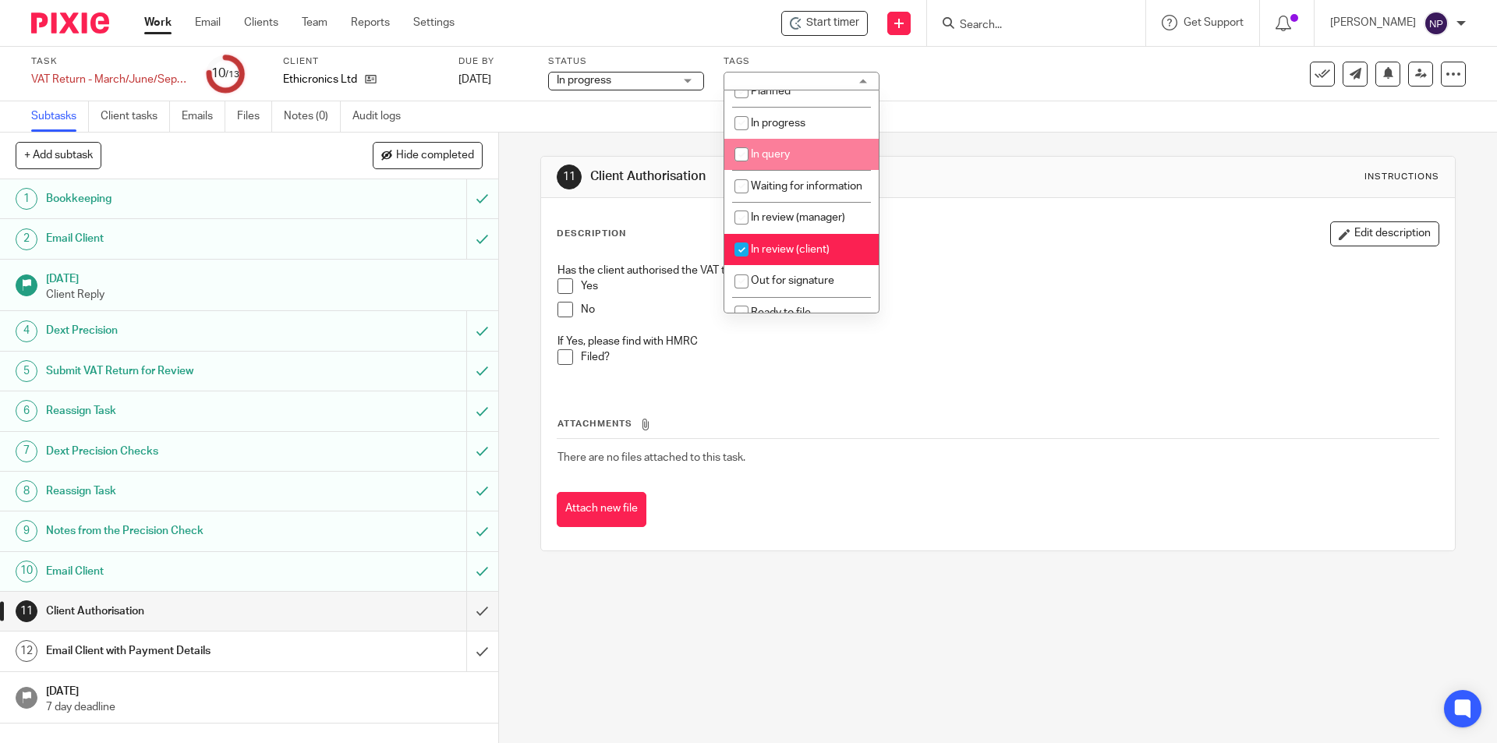
click at [959, 174] on h1 "Client Authorisation" at bounding box center [810, 176] width 441 height 16
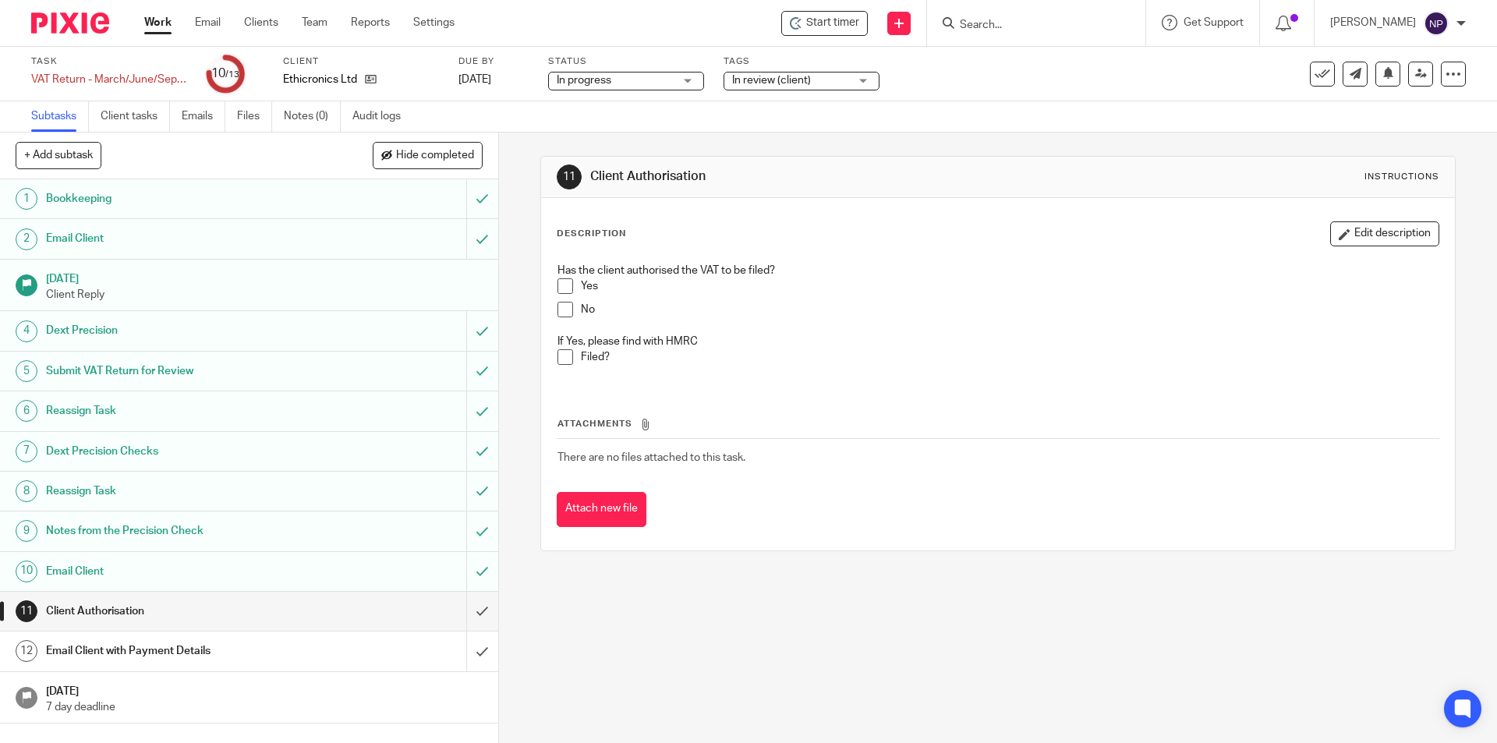
click at [163, 28] on link "Work" at bounding box center [157, 23] width 27 height 16
